Goal: Navigation & Orientation: Find specific page/section

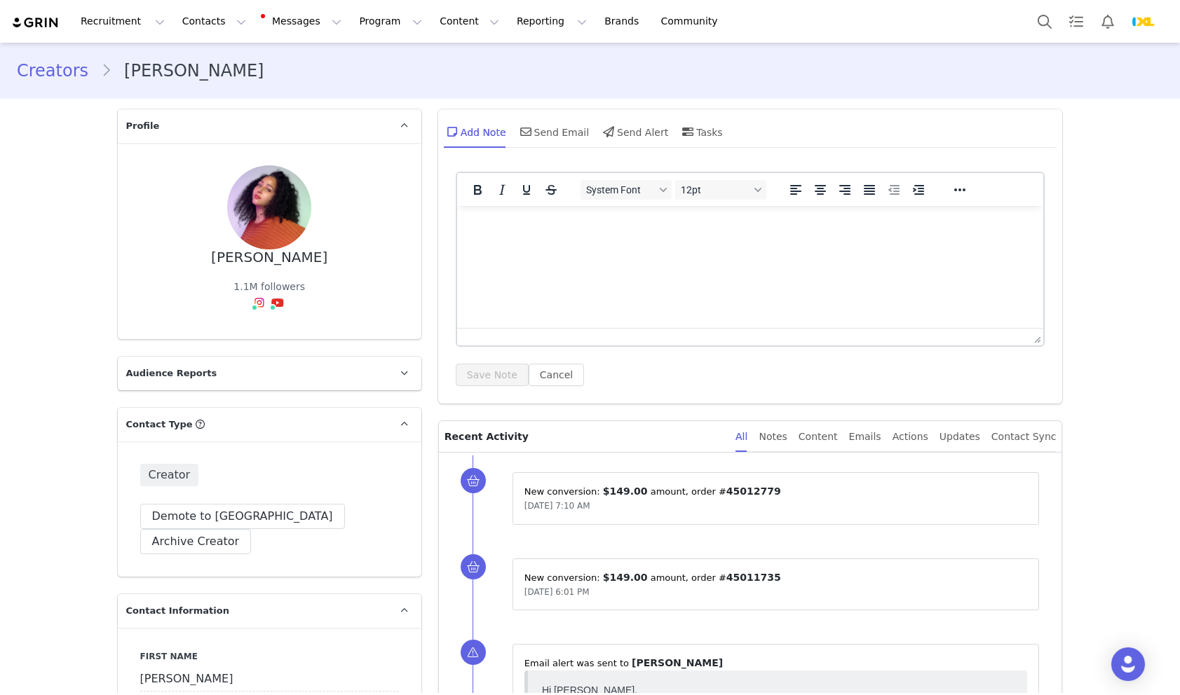
scroll to position [807, 0]
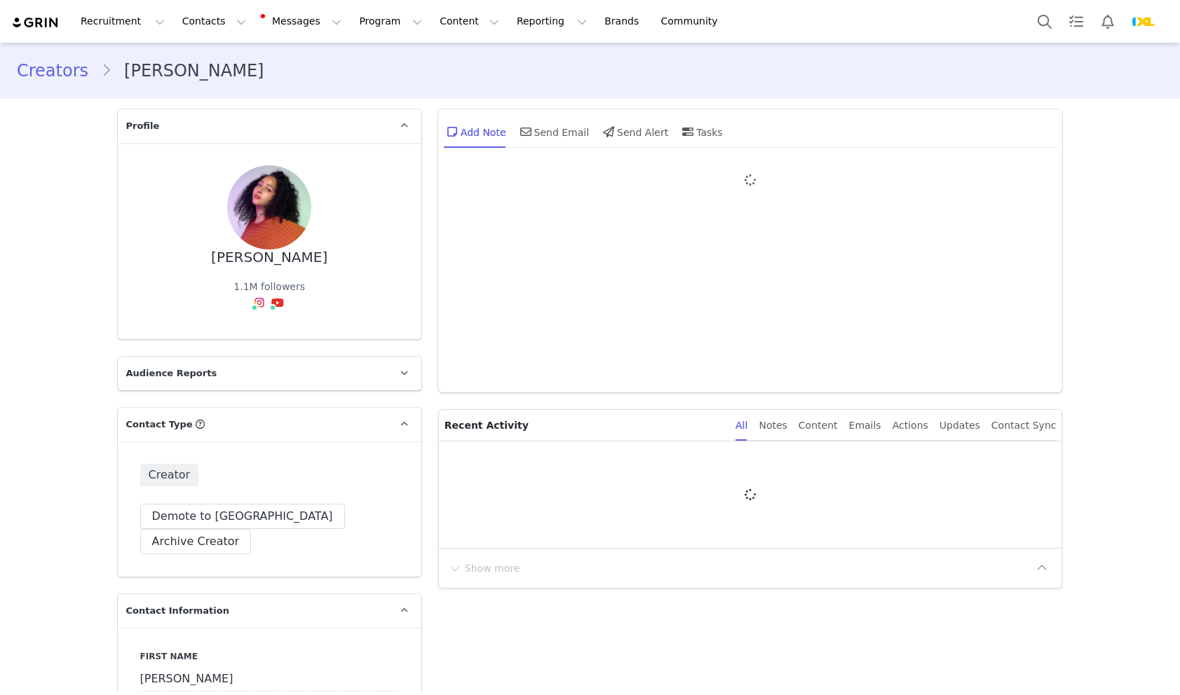
type input "+1 ([GEOGRAPHIC_DATA])"
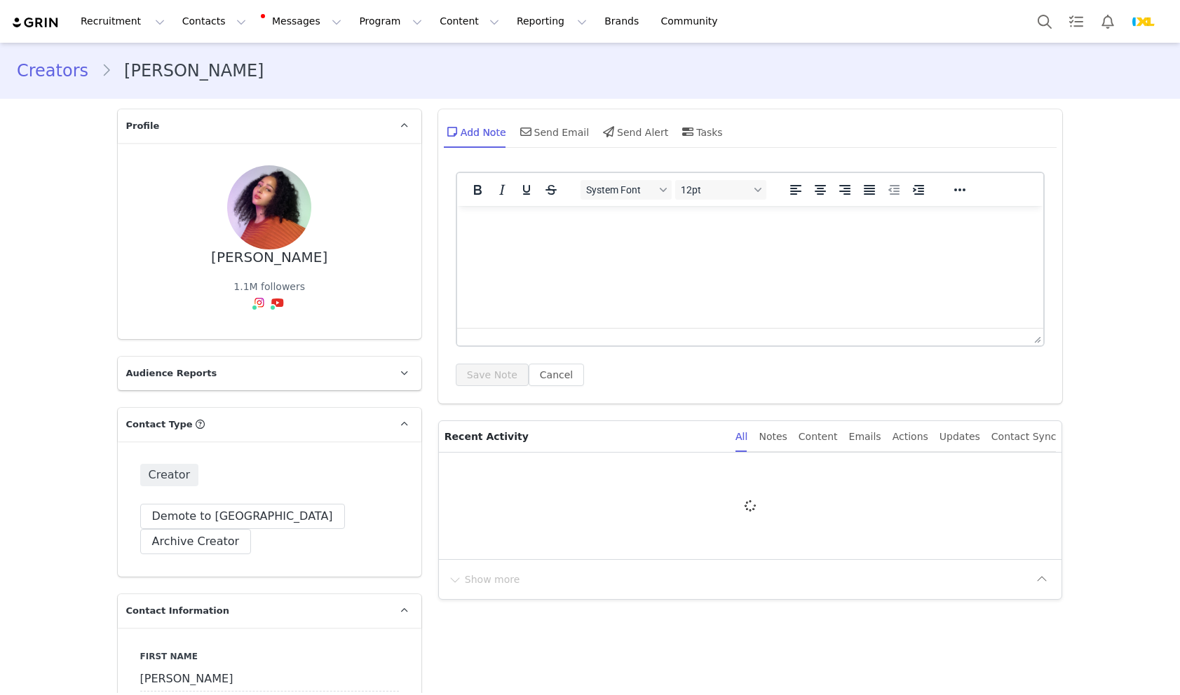
click at [1124, 28] on button "Profile" at bounding box center [1146, 22] width 45 height 22
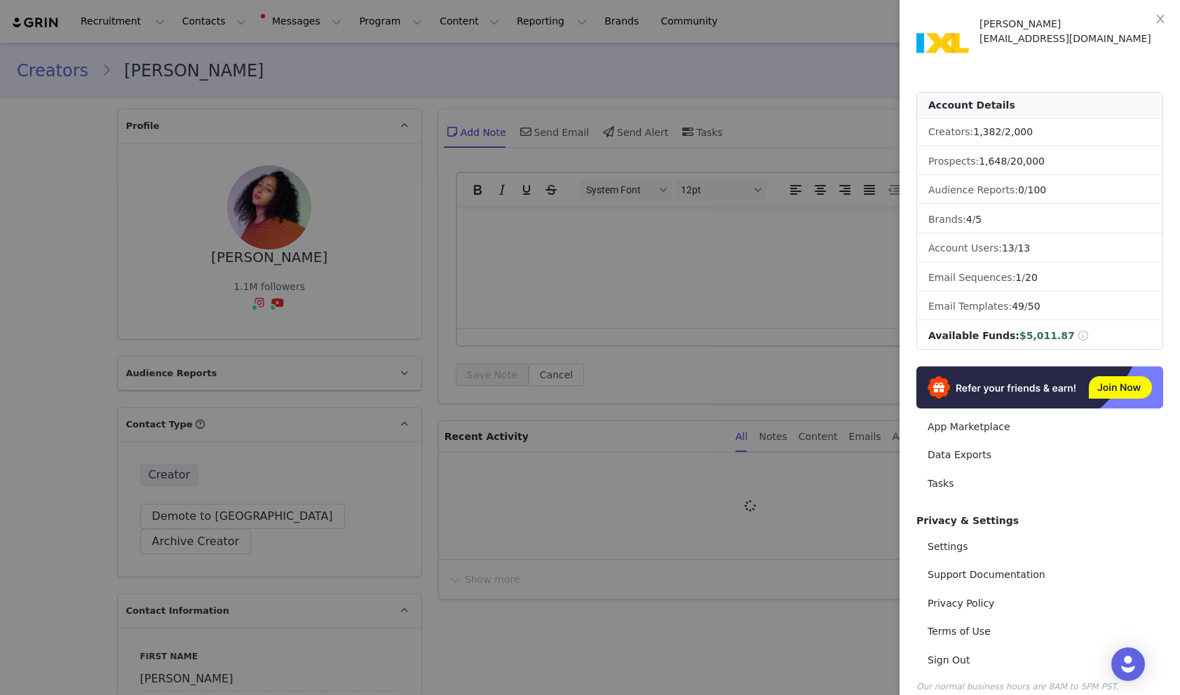
click at [1099, 29] on div "[PERSON_NAME]" at bounding box center [1071, 24] width 184 height 15
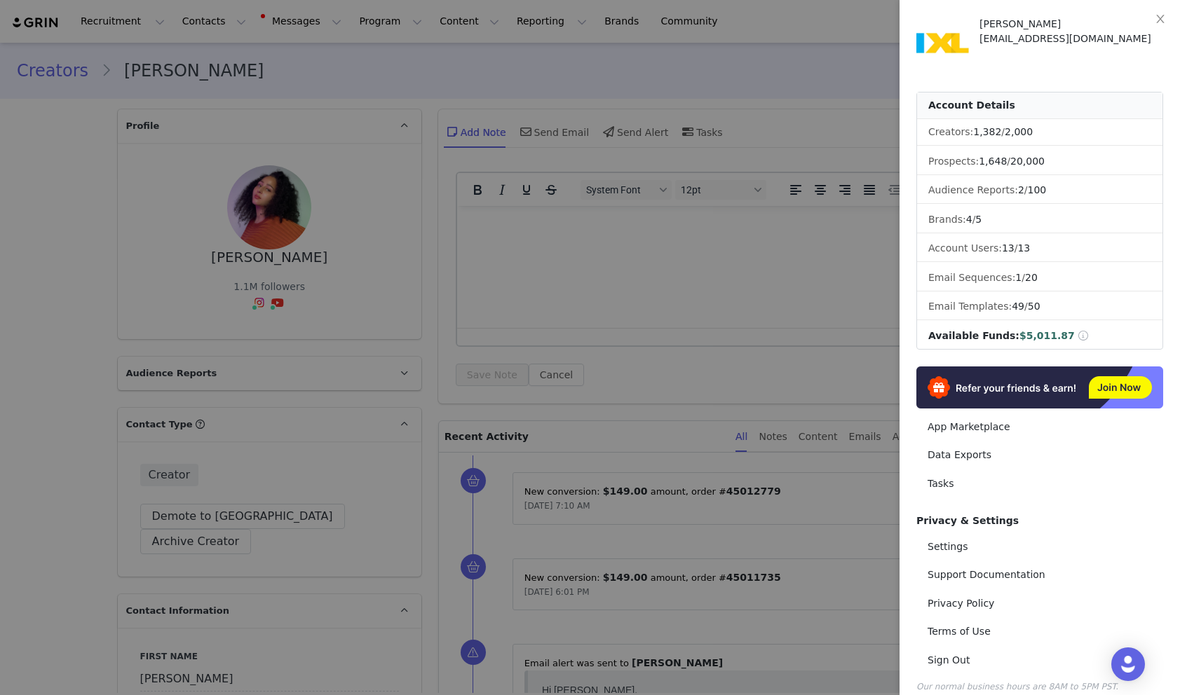
click at [814, 88] on div at bounding box center [590, 347] width 1180 height 695
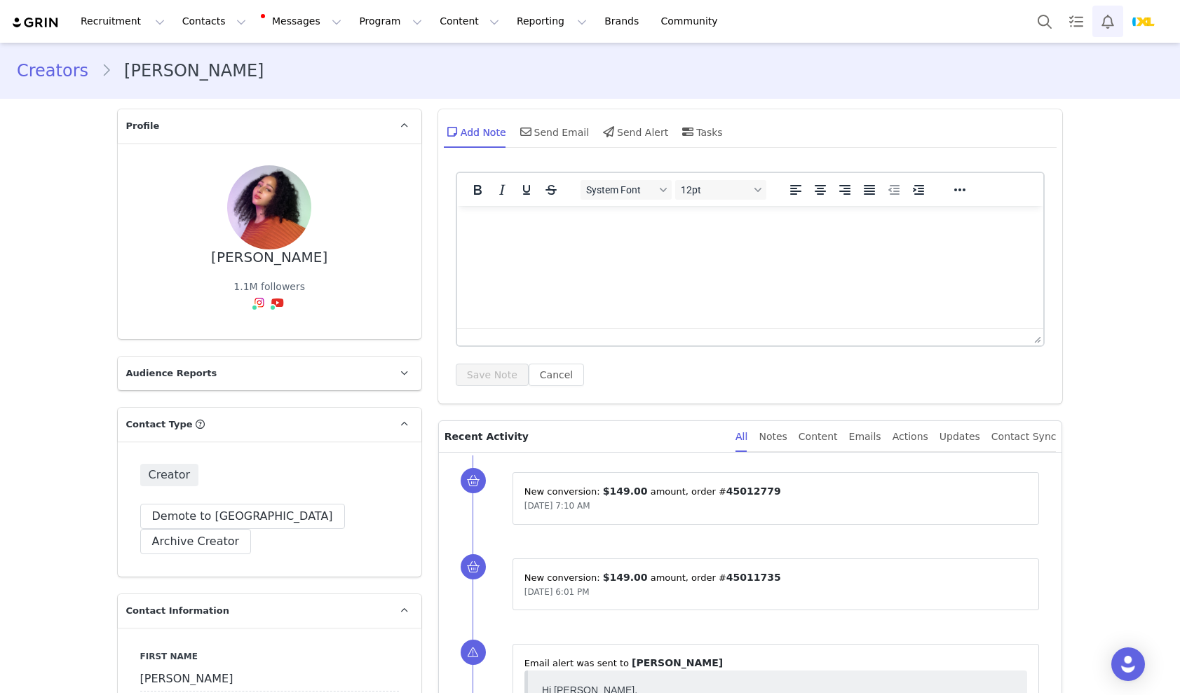
click at [1101, 16] on button "Notifications" at bounding box center [1107, 22] width 31 height 32
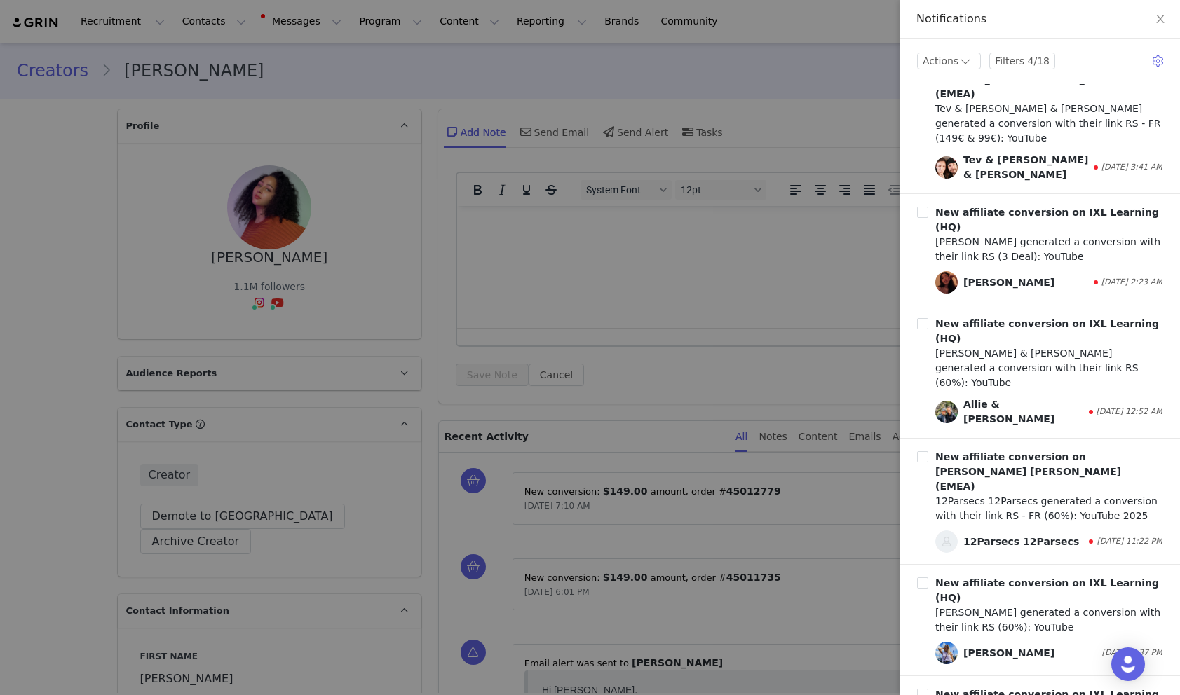
scroll to position [861, 0]
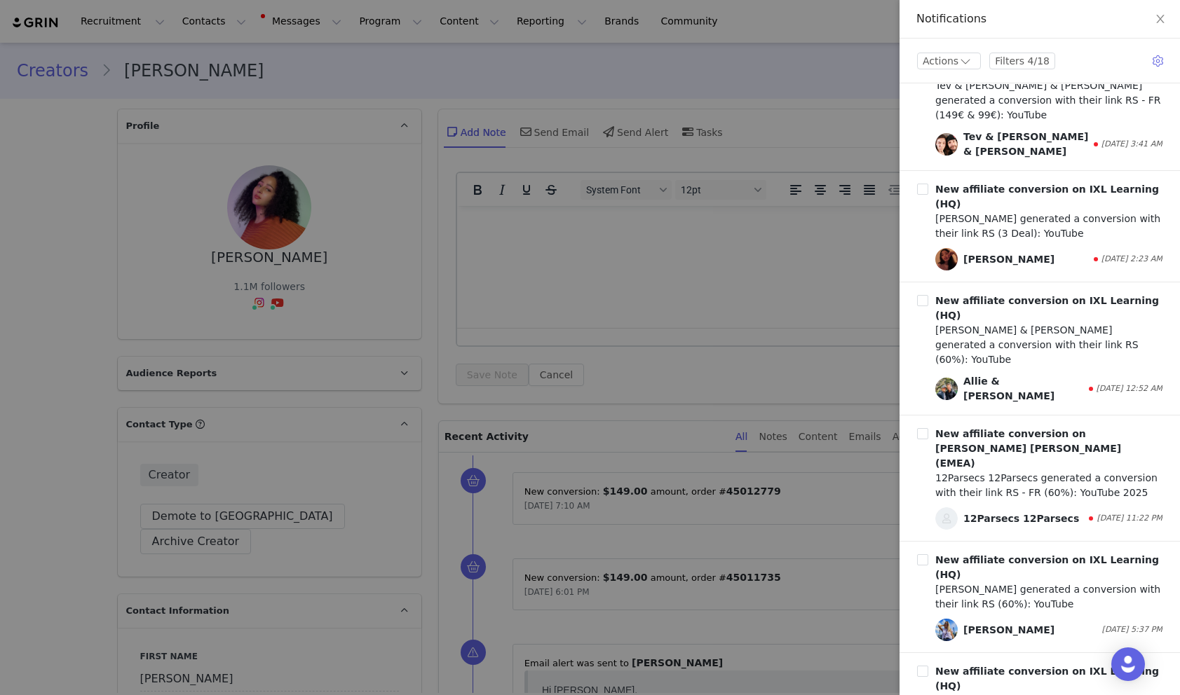
click at [752, 341] on div at bounding box center [590, 347] width 1180 height 695
